Goal: Communication & Community: Ask a question

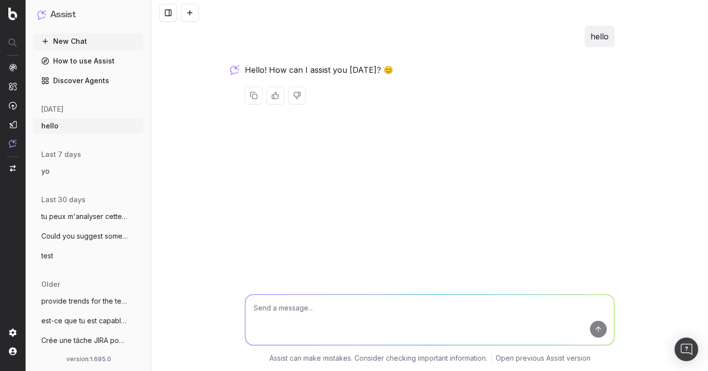
click at [66, 45] on button "New Chat" at bounding box center [88, 41] width 110 height 16
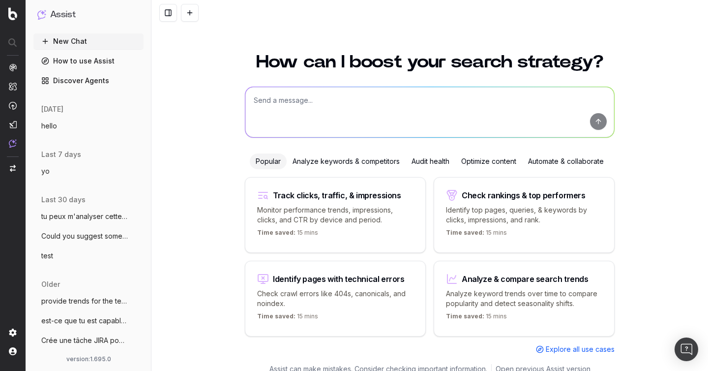
scroll to position [11, 0]
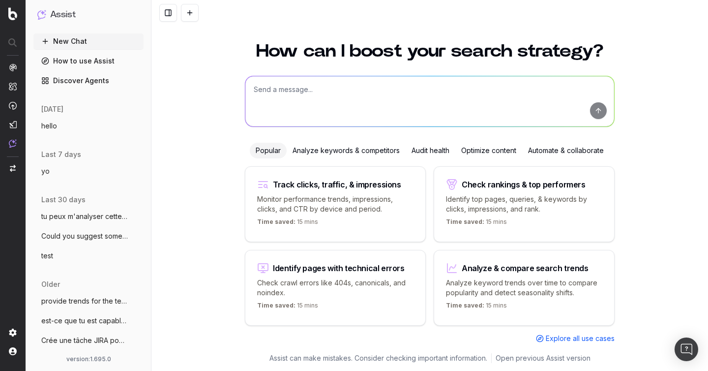
click at [512, 110] on textarea at bounding box center [430, 101] width 369 height 50
type textarea "hhh"
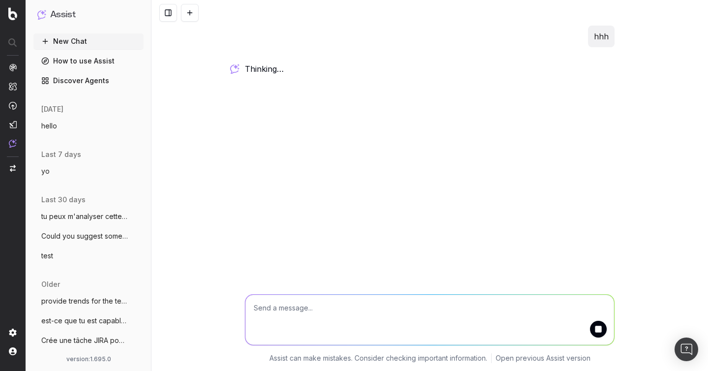
scroll to position [0, 0]
